Goal: Transaction & Acquisition: Book appointment/travel/reservation

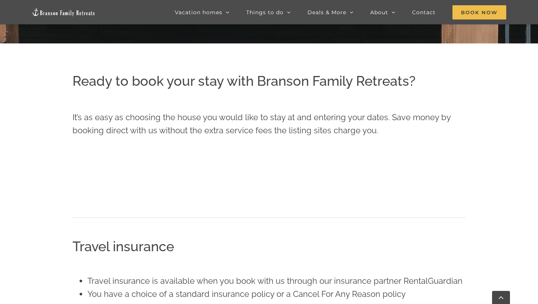
scroll to position [282, 0]
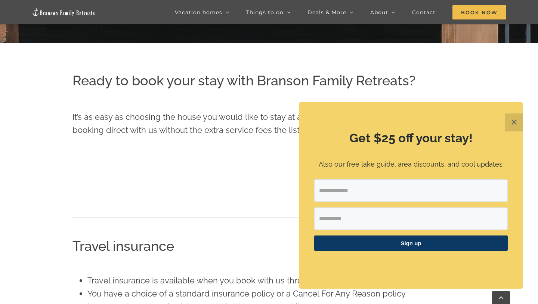
click at [513, 120] on button "✕" at bounding box center [515, 122] width 18 height 18
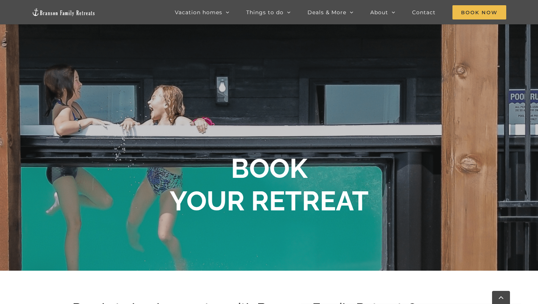
scroll to position [31, 0]
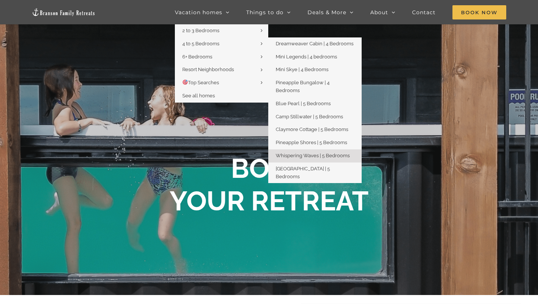
click at [338, 153] on span "Whispering Waves | 5 Bedrooms" at bounding box center [313, 156] width 74 height 6
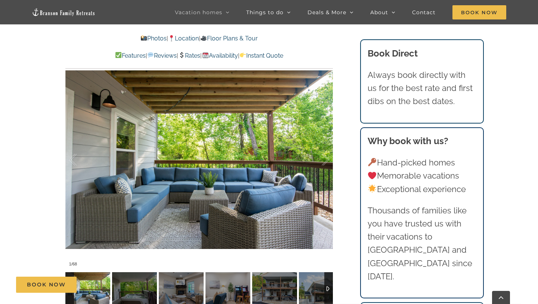
scroll to position [564, 0]
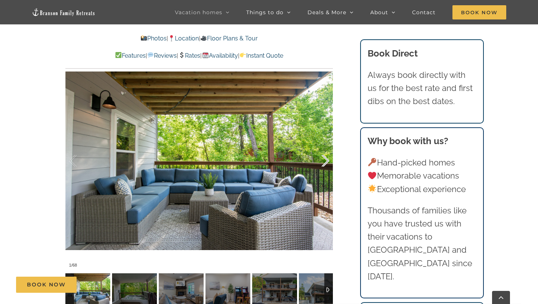
click at [325, 161] on div at bounding box center [317, 161] width 23 height 46
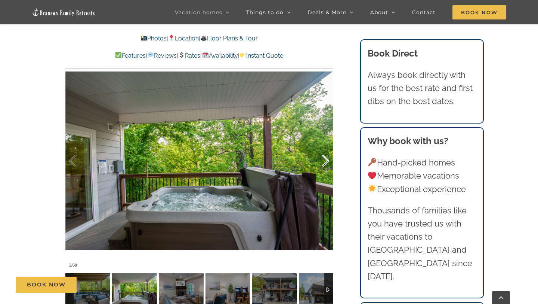
click at [325, 161] on div at bounding box center [317, 161] width 23 height 46
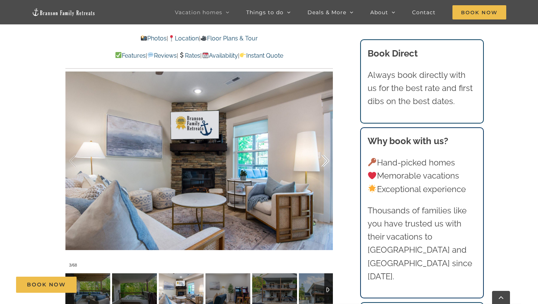
click at [325, 161] on div at bounding box center [317, 161] width 23 height 46
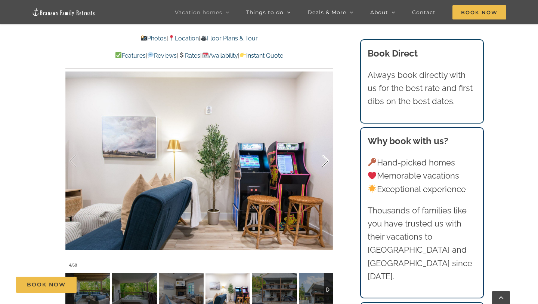
click at [325, 161] on div at bounding box center [317, 161] width 23 height 46
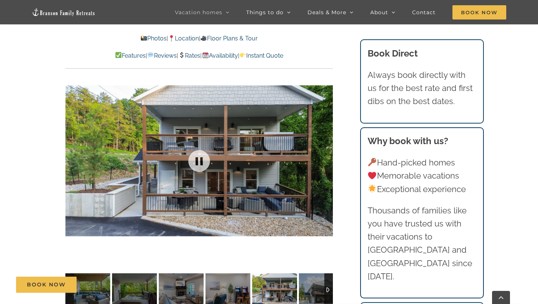
click at [325, 161] on div at bounding box center [199, 160] width 268 height 220
click at [325, 161] on div at bounding box center [317, 161] width 23 height 46
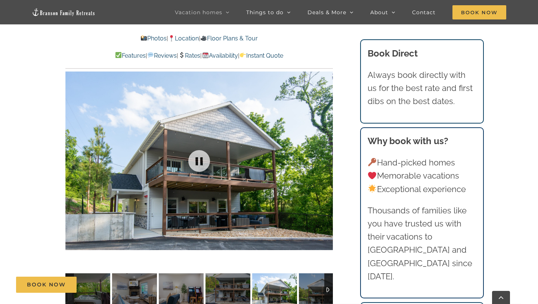
click at [325, 161] on div at bounding box center [199, 160] width 268 height 220
click at [325, 161] on div at bounding box center [317, 161] width 23 height 46
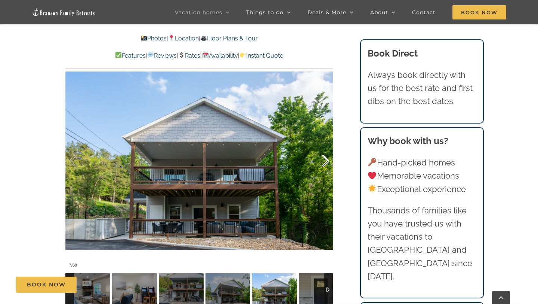
click at [325, 161] on div at bounding box center [317, 161] width 23 height 46
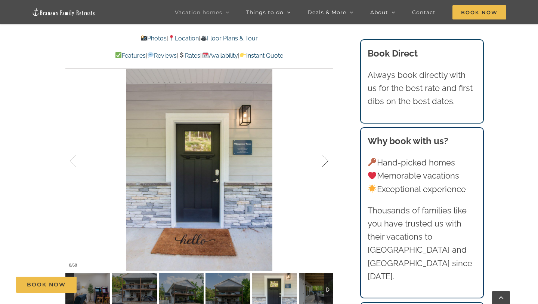
click at [325, 161] on div at bounding box center [317, 161] width 23 height 46
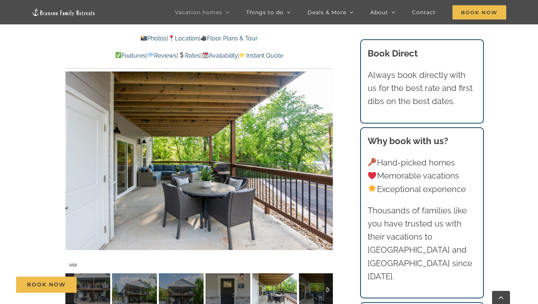
click at [325, 161] on div at bounding box center [317, 161] width 23 height 46
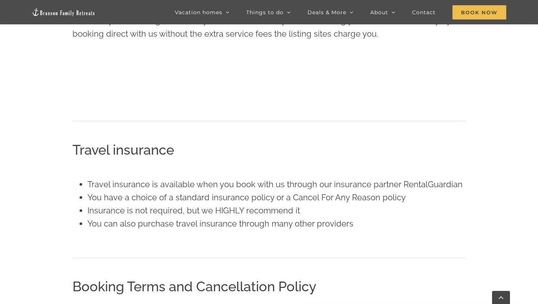
scroll to position [31, 0]
